Goal: Task Accomplishment & Management: Use online tool/utility

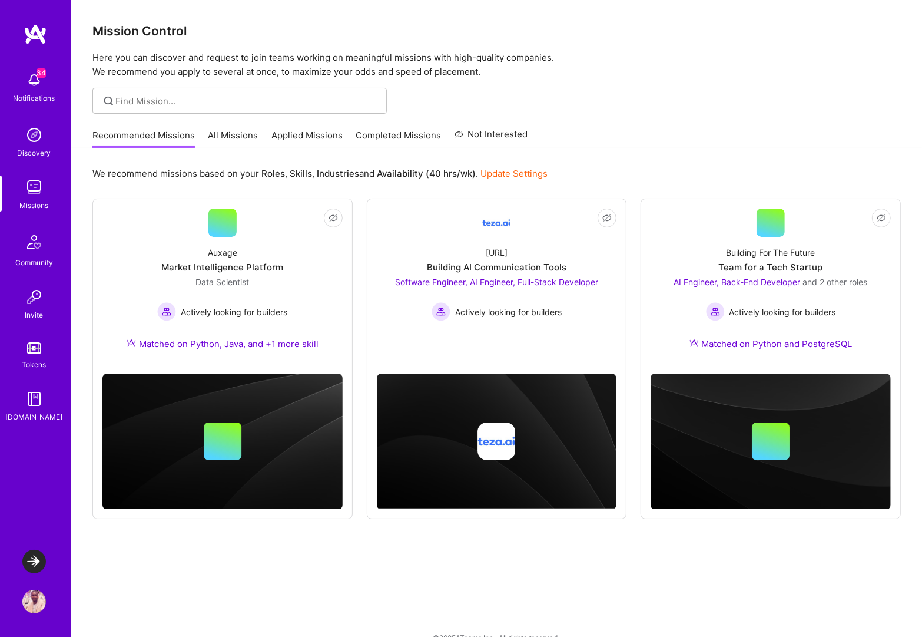
click at [29, 565] on img at bounding box center [34, 561] width 24 height 24
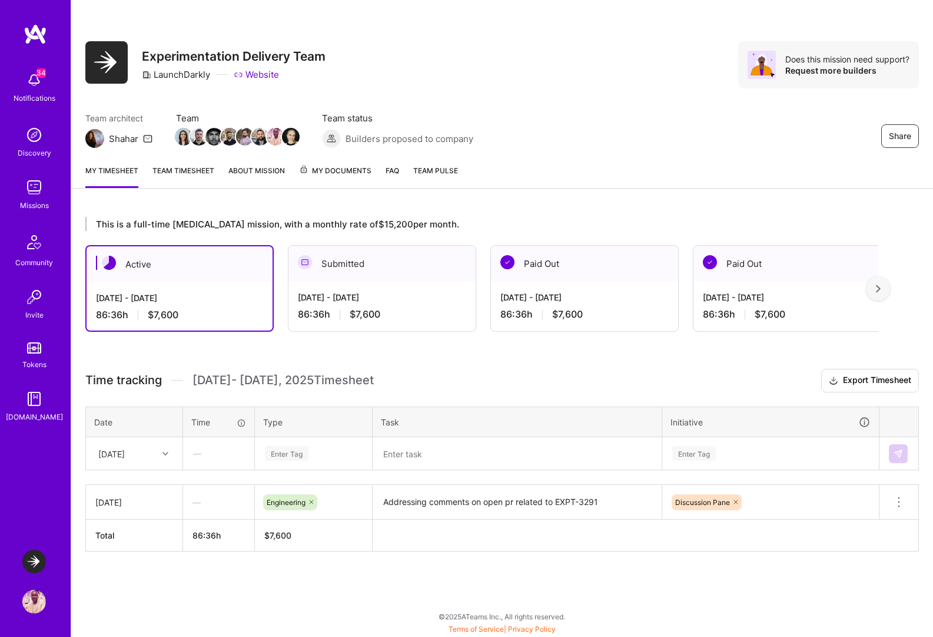
click at [465, 452] on textarea at bounding box center [517, 453] width 287 height 31
click at [120, 450] on div "[DATE]" at bounding box center [111, 453] width 26 height 12
click at [126, 508] on div "[DATE]" at bounding box center [134, 509] width 95 height 22
click at [293, 453] on div "Enter Tag" at bounding box center [287, 453] width 44 height 18
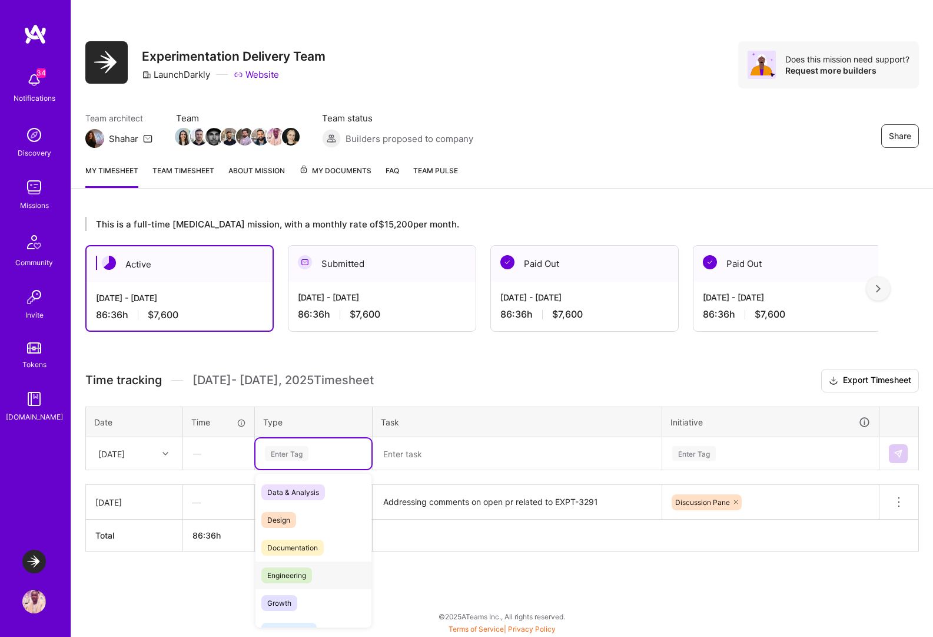
click at [319, 574] on div "Engineering" at bounding box center [314, 575] width 116 height 28
click at [448, 461] on textarea at bounding box center [517, 453] width 287 height 31
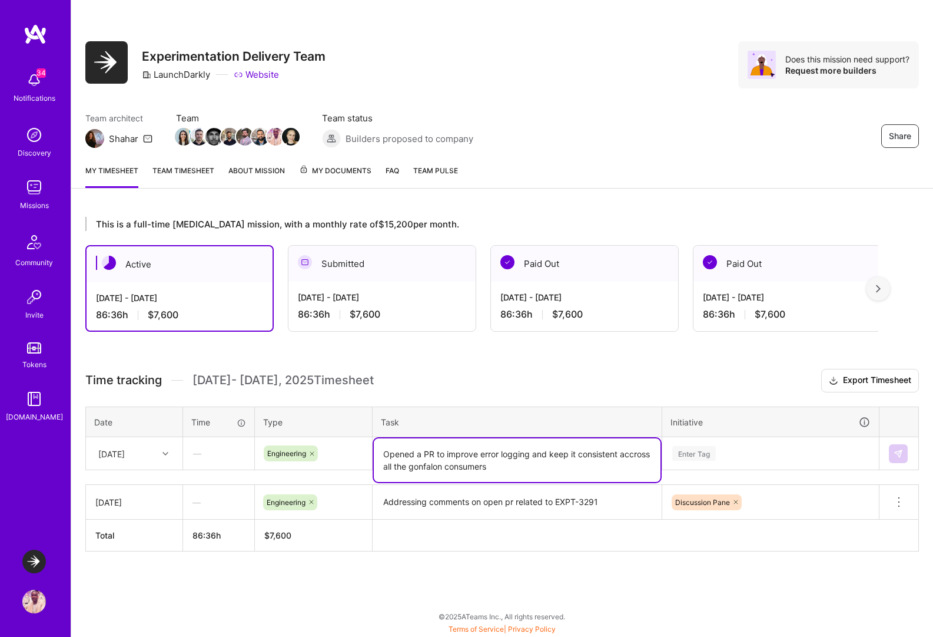
type textarea "Opened a PR to improve error logging and keep it consistent accross all the gon…"
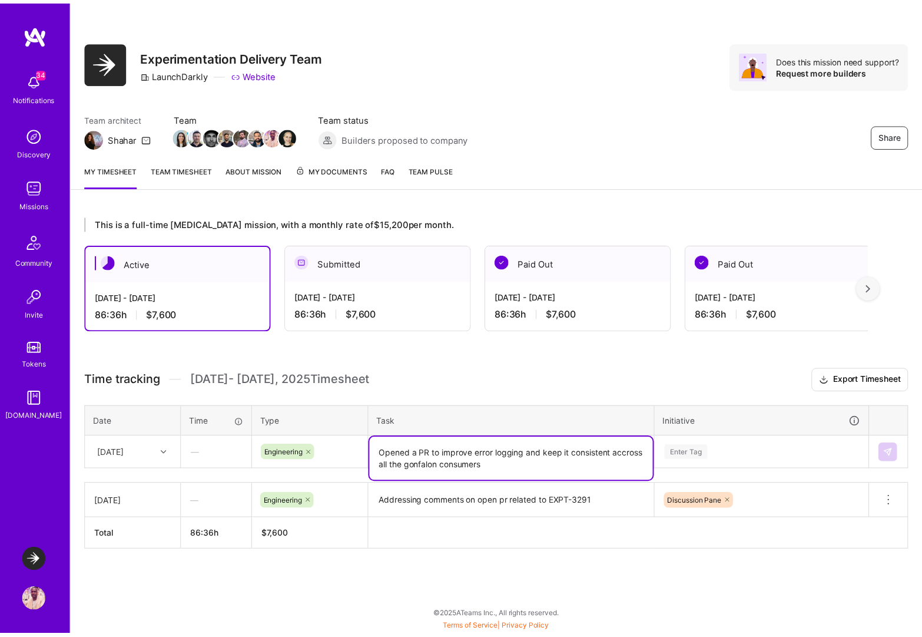
scroll to position [77, 0]
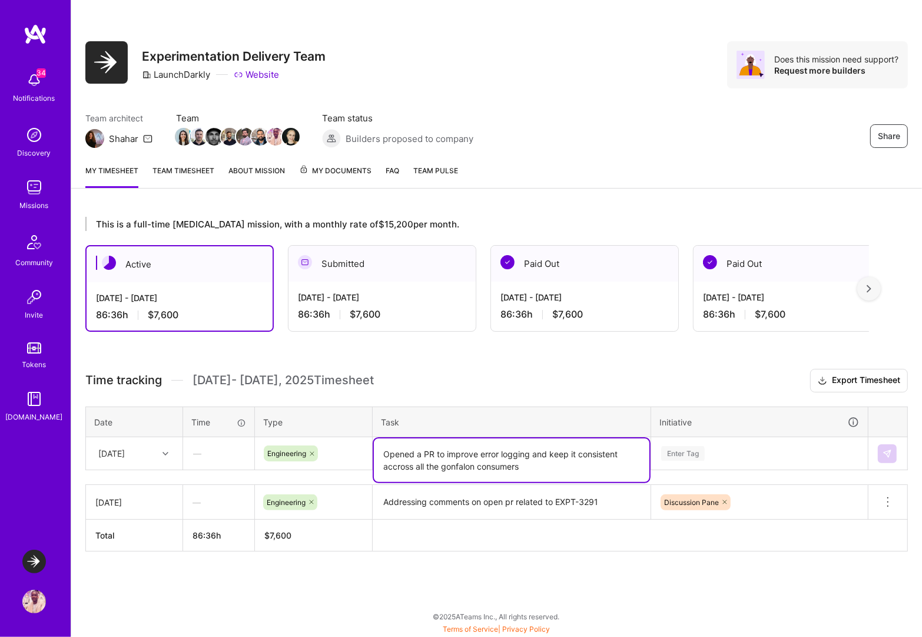
click at [750, 452] on div "Enter Tag" at bounding box center [760, 453] width 216 height 31
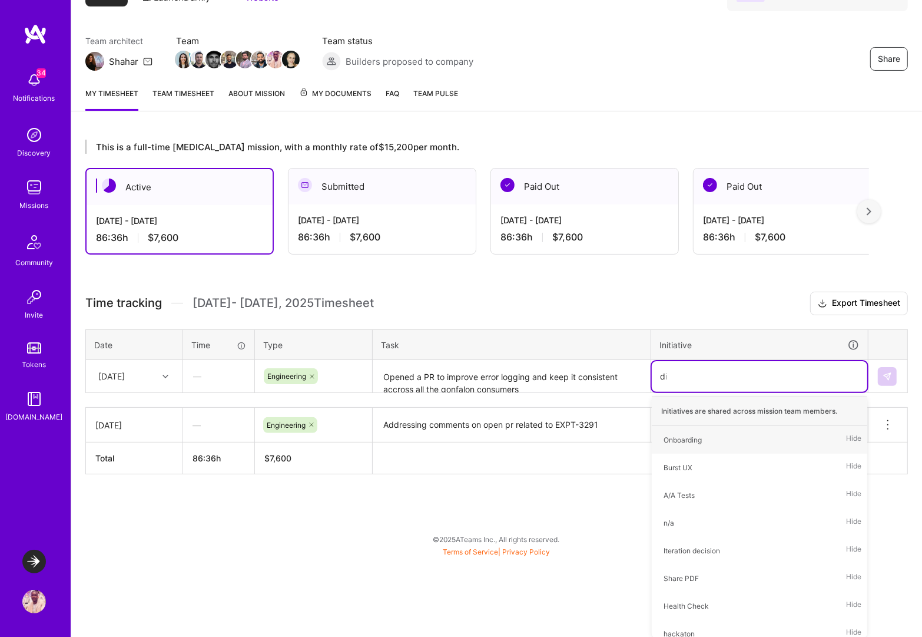
scroll to position [0, 0]
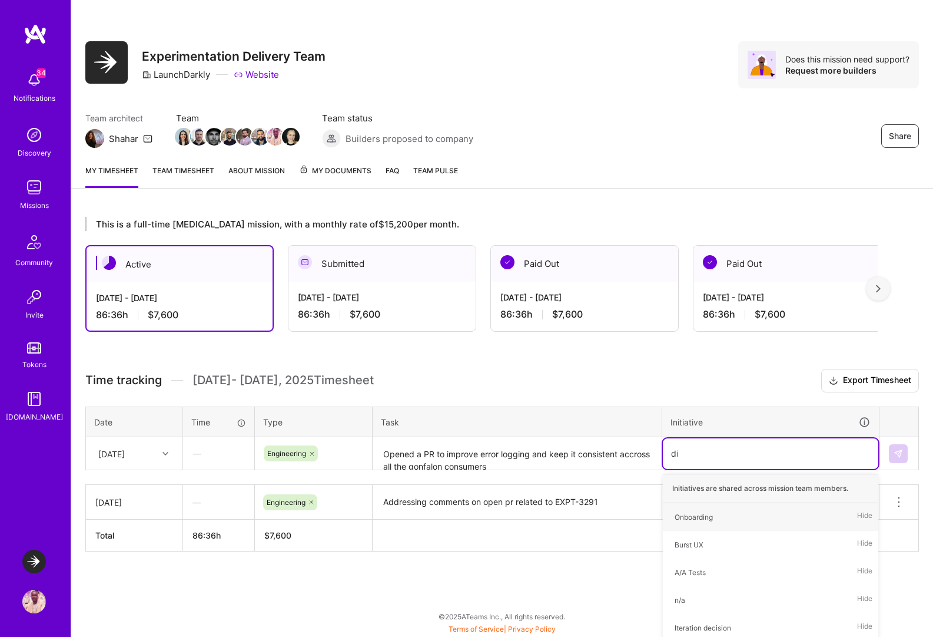
type input "dis"
click at [731, 515] on span "Discussion Pane" at bounding box center [702, 517] width 67 height 16
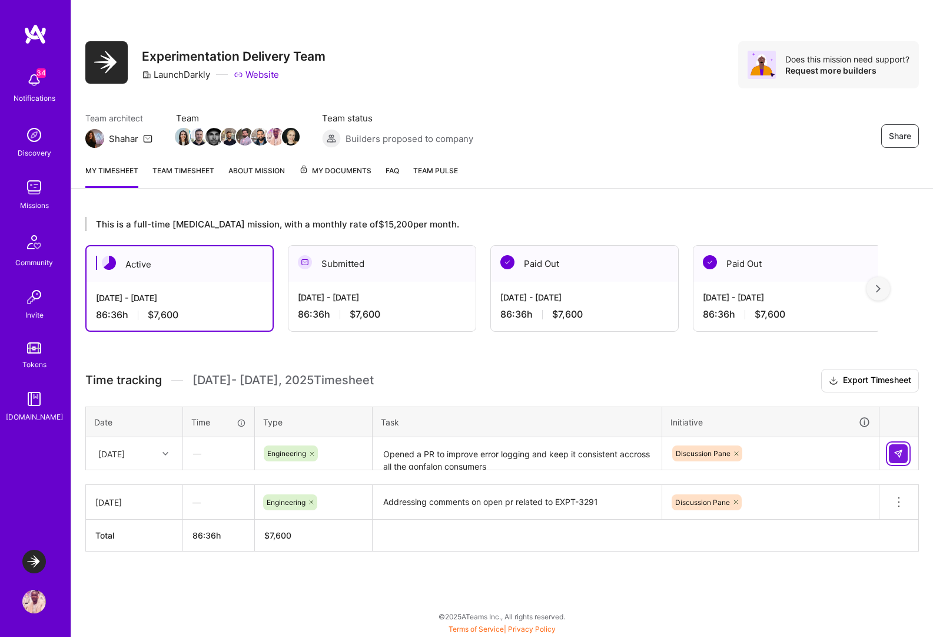
click at [894, 453] on img at bounding box center [898, 453] width 9 height 9
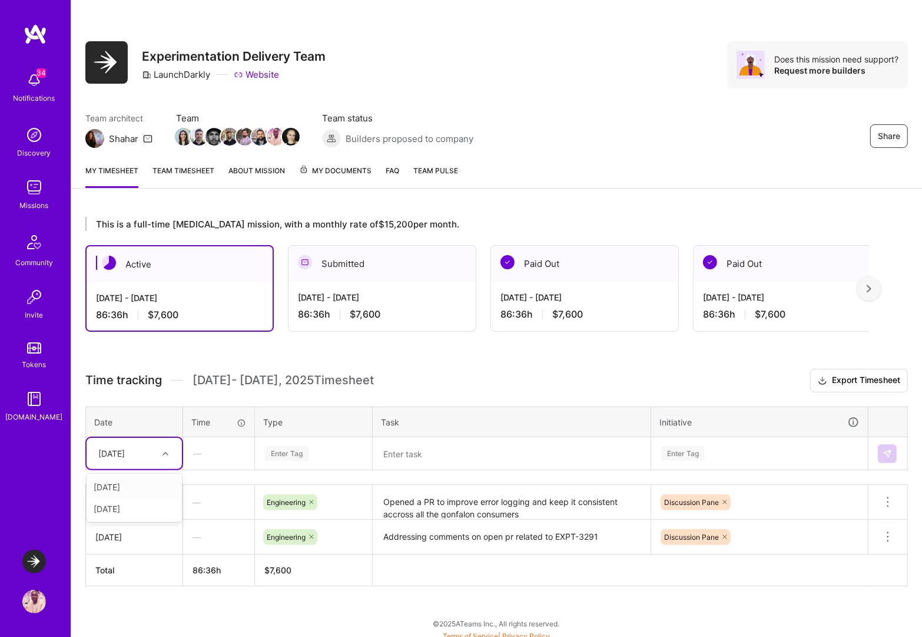
click at [155, 462] on div "[DATE]" at bounding box center [124, 452] width 65 height 19
click at [138, 508] on div "[DATE]" at bounding box center [134, 509] width 95 height 22
click at [492, 458] on textarea at bounding box center [512, 453] width 276 height 31
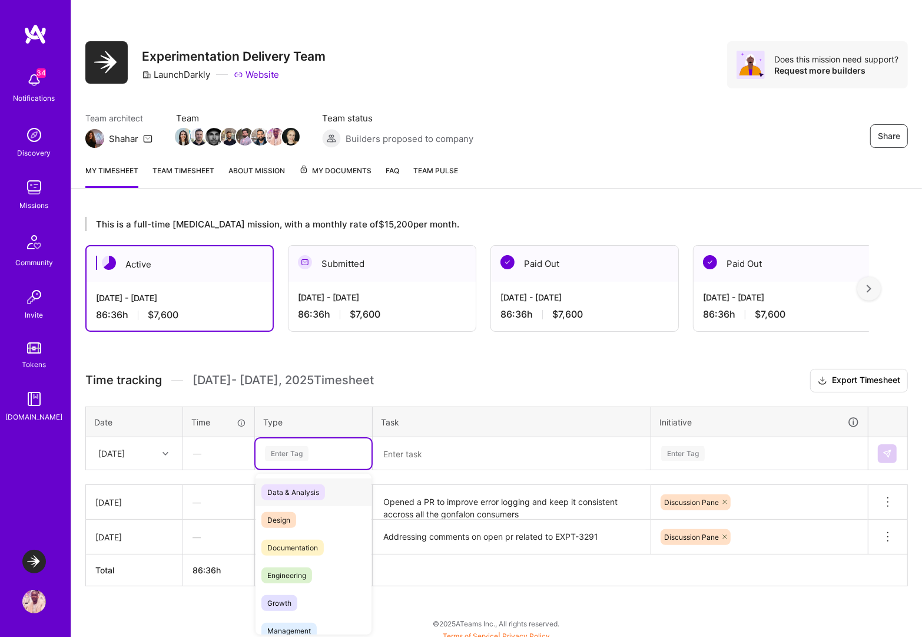
scroll to position [6, 0]
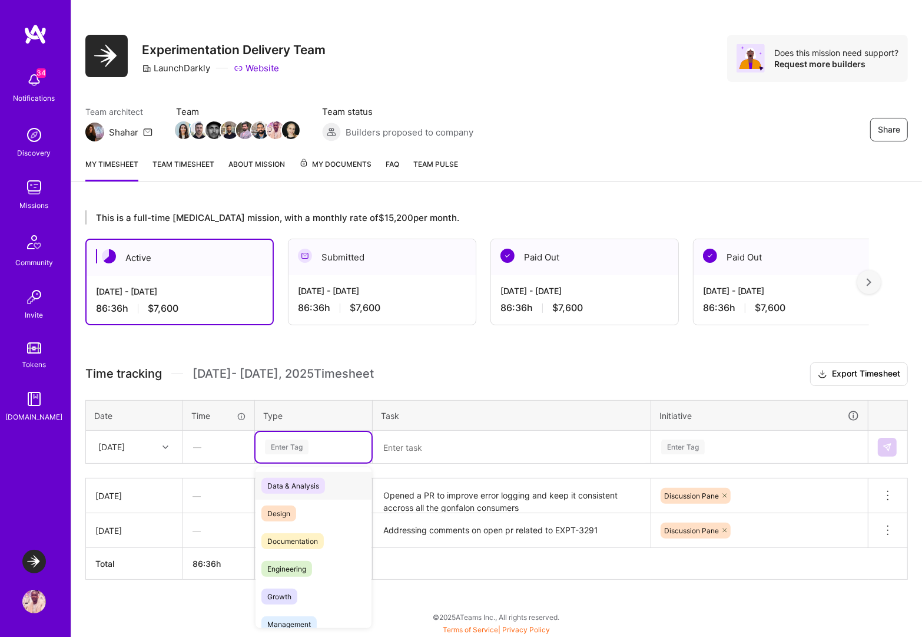
click at [310, 456] on div "Enter Tag" at bounding box center [314, 447] width 116 height 31
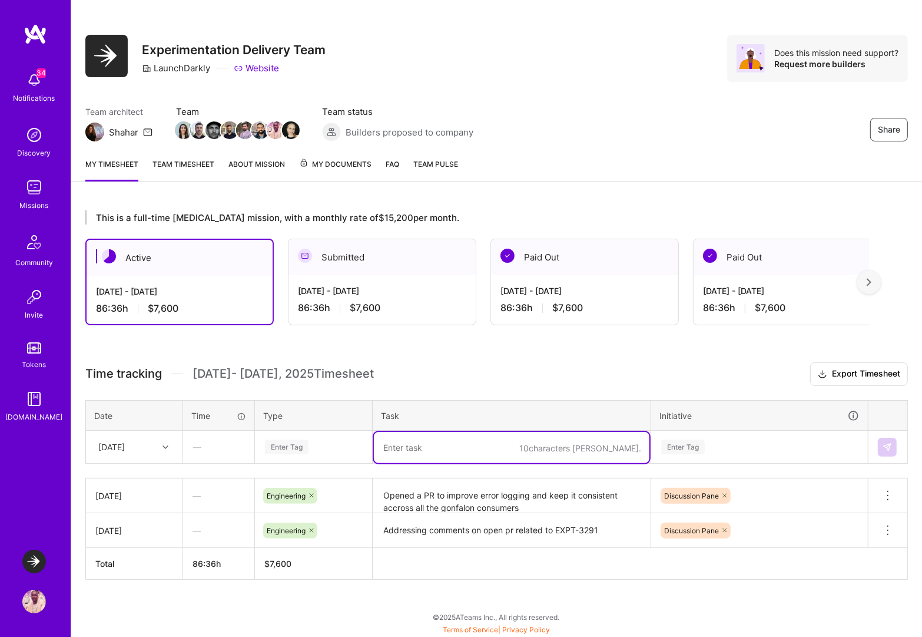
click at [465, 449] on textarea at bounding box center [512, 447] width 276 height 31
type textarea "Setup VPN to access stg CRDB"
click at [324, 443] on div "Enter Tag" at bounding box center [314, 446] width 100 height 15
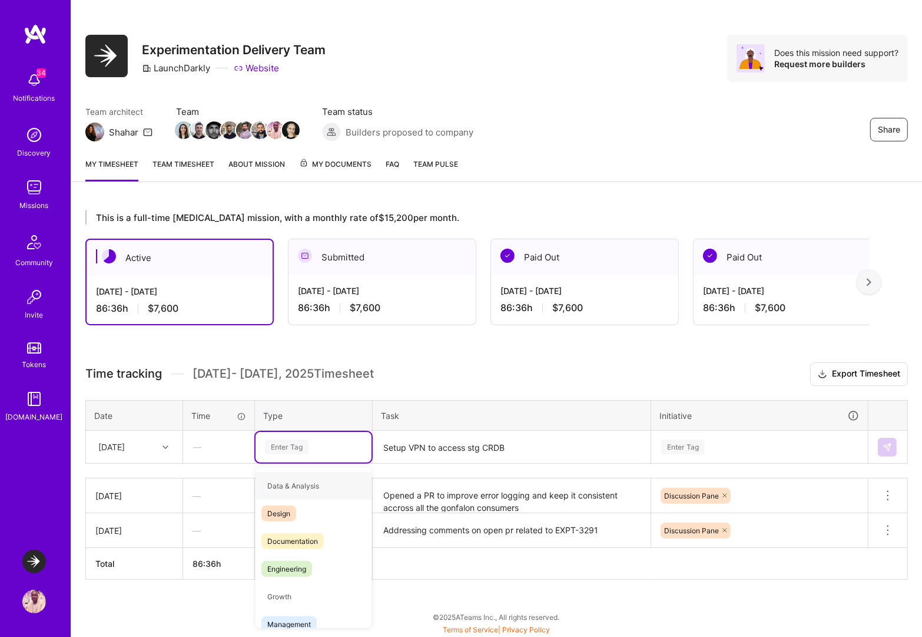
type input "e"
click at [309, 544] on span "Engineering" at bounding box center [286, 541] width 51 height 16
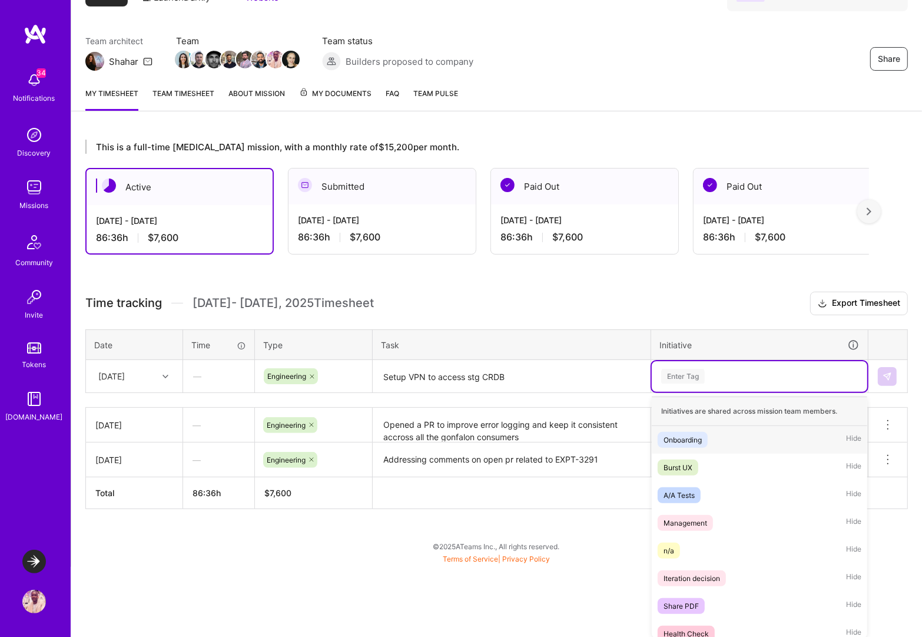
click at [704, 392] on div "option Discussion Pane, selected. option Onboarding focused, 1 of 25. 25 result…" at bounding box center [760, 376] width 216 height 31
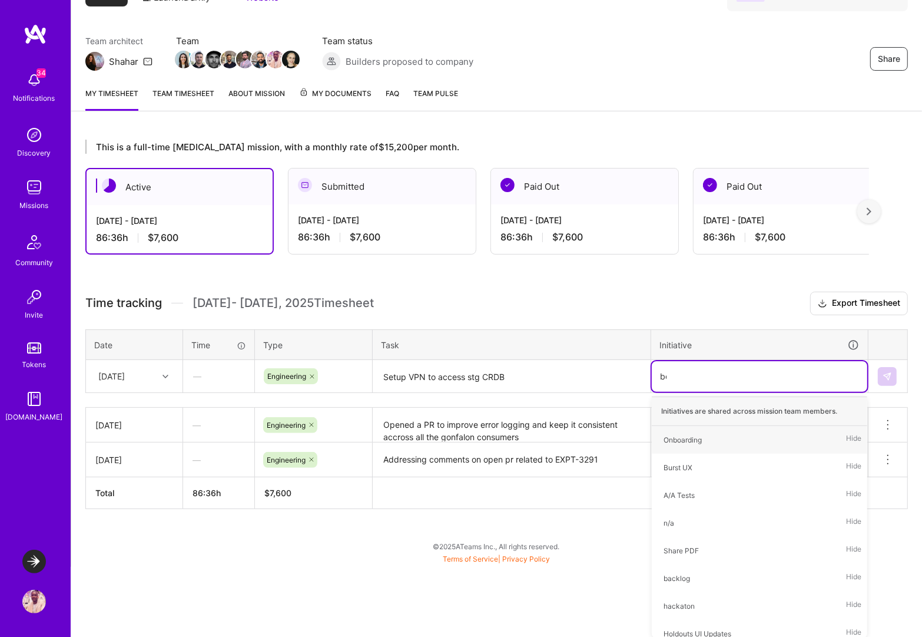
scroll to position [6, 0]
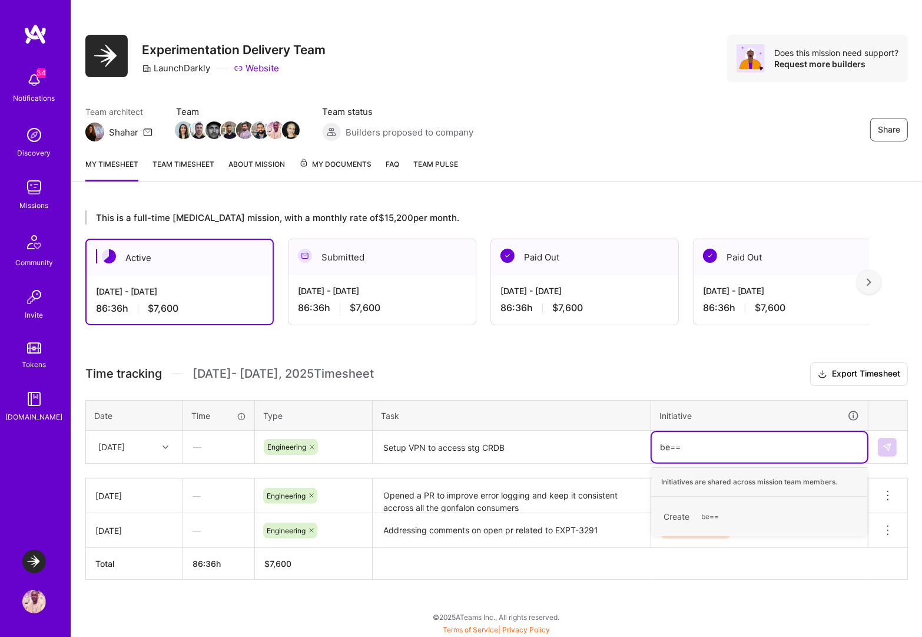
type input "be="
type input "dis"
click at [708, 504] on div "Discussion Pane" at bounding box center [691, 510] width 55 height 12
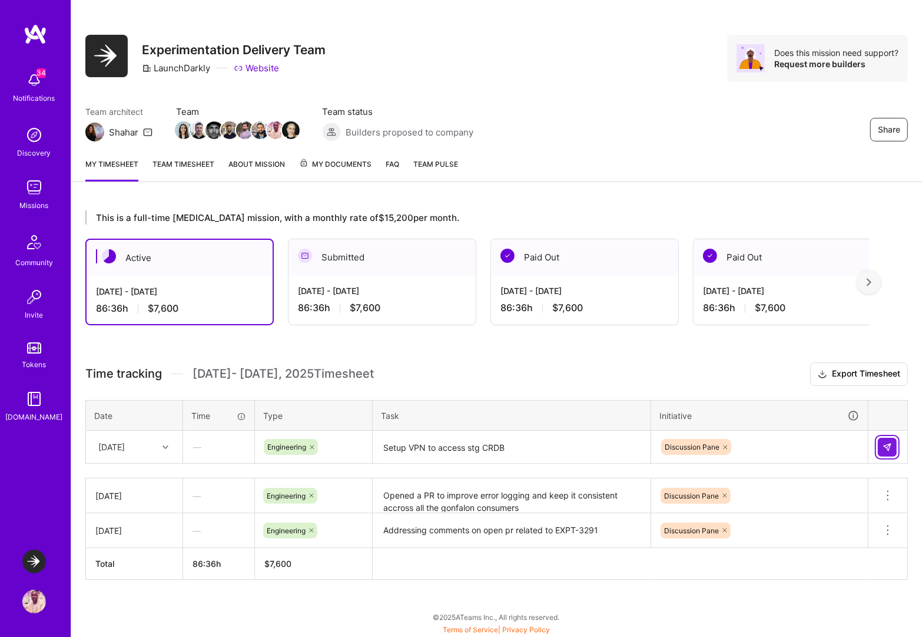
click at [879, 444] on button at bounding box center [887, 447] width 19 height 19
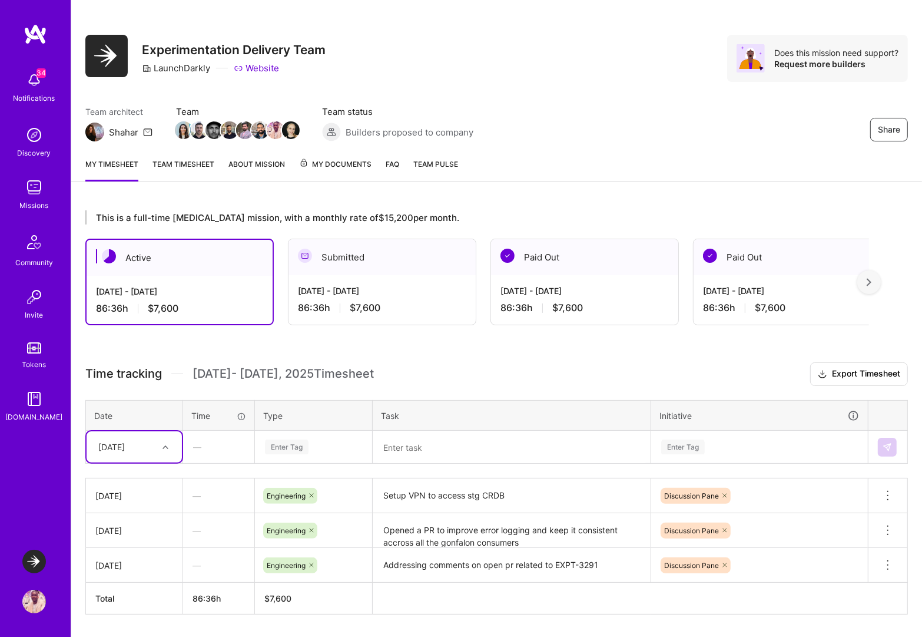
scroll to position [42, 0]
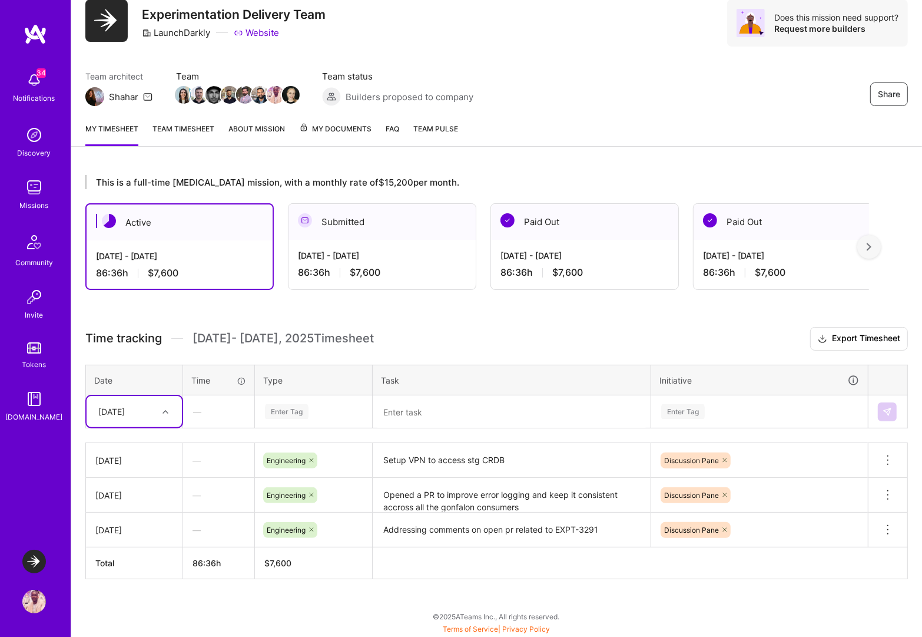
click at [188, 126] on link "Team timesheet" at bounding box center [184, 134] width 62 height 24
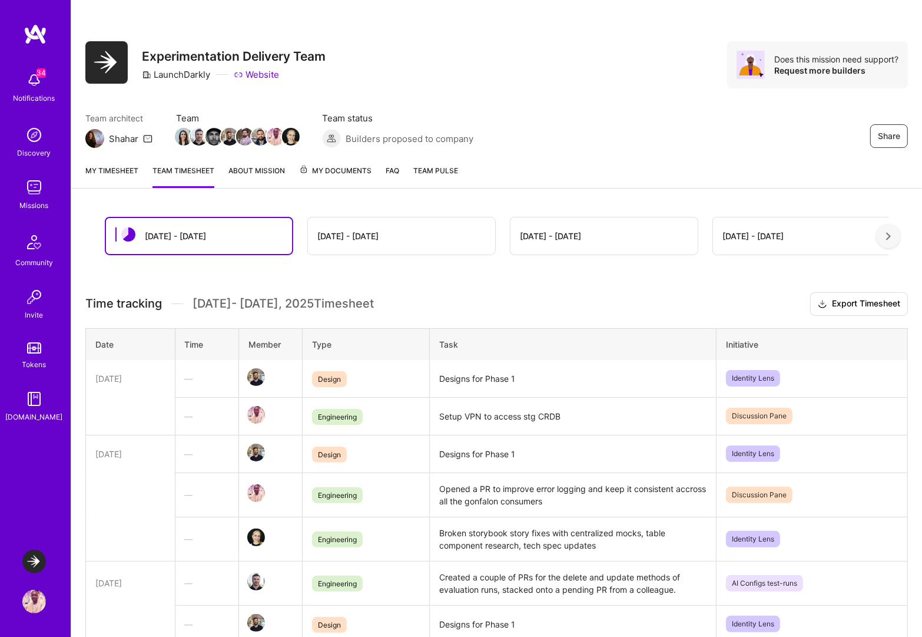
click at [40, 559] on img at bounding box center [34, 561] width 24 height 24
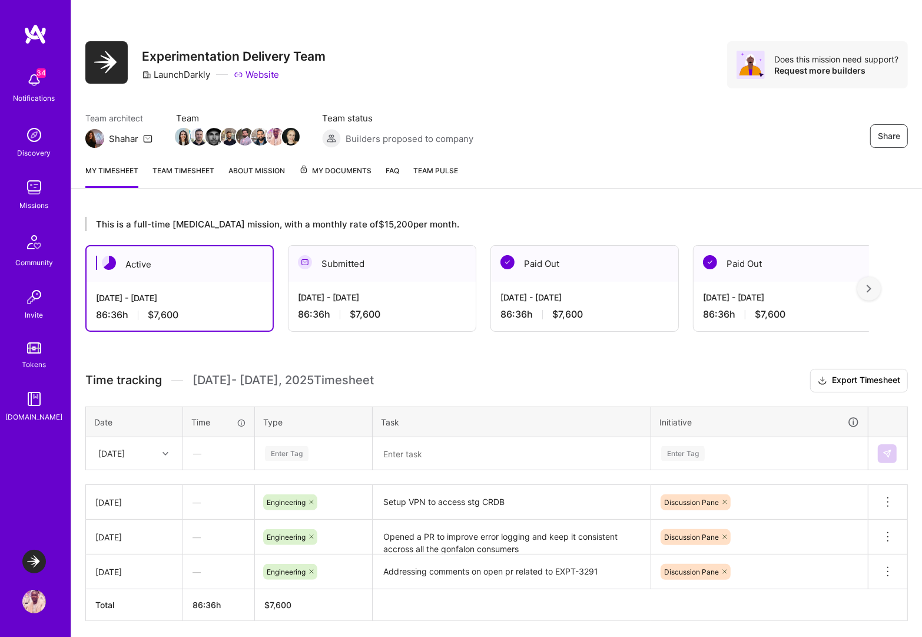
click at [874, 290] on div at bounding box center [869, 289] width 24 height 24
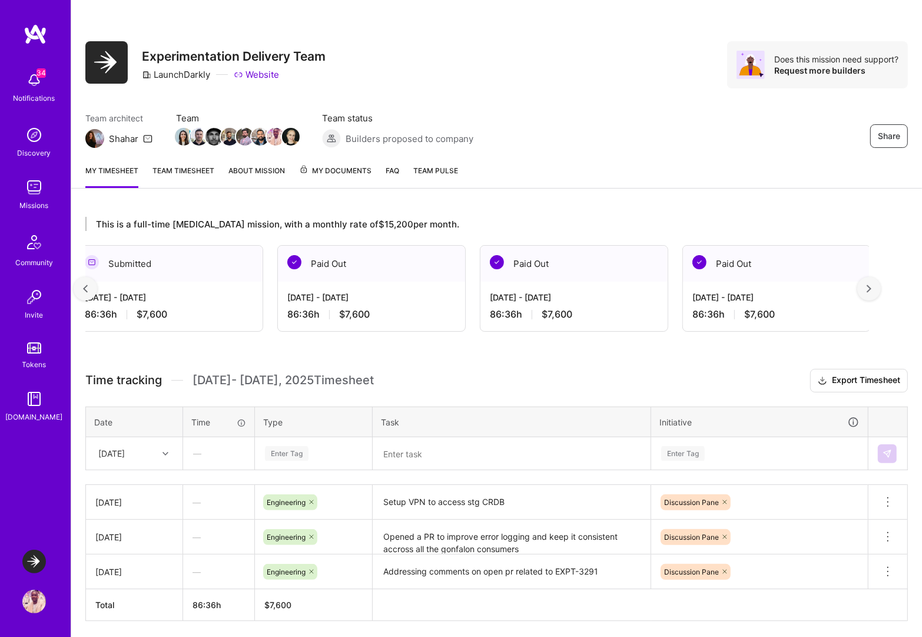
click at [874, 290] on div at bounding box center [869, 289] width 24 height 24
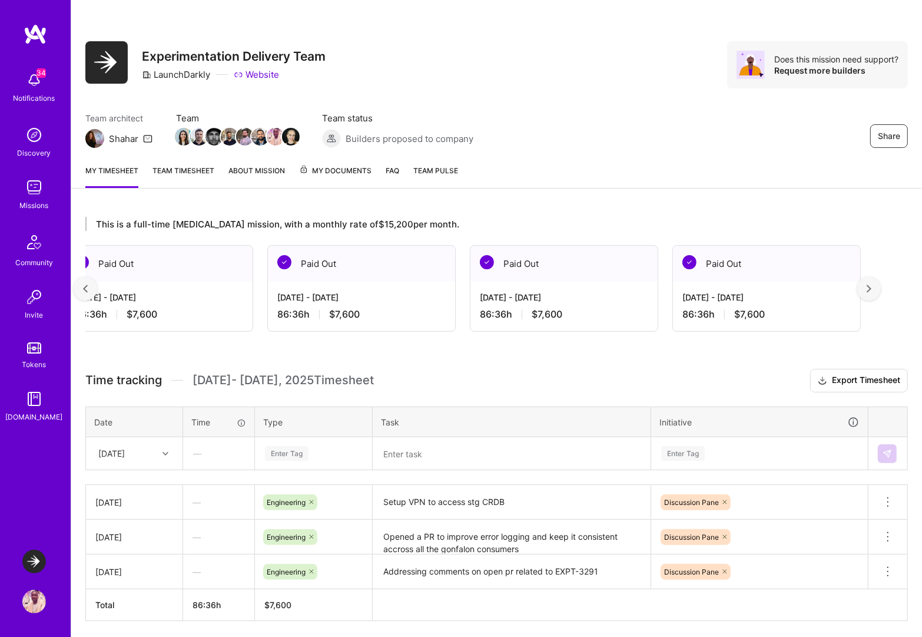
click at [874, 290] on div at bounding box center [869, 289] width 24 height 24
click at [871, 287] on img at bounding box center [869, 288] width 5 height 8
